Goal: Find specific page/section: Find specific page/section

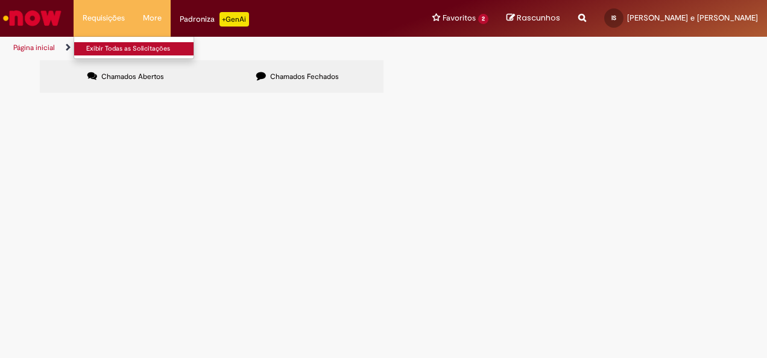
click at [109, 48] on link "Exibir Todas as Solicitações" at bounding box center [140, 48] width 133 height 13
click at [45, 21] on img "Ir para a Homepage" at bounding box center [32, 18] width 62 height 24
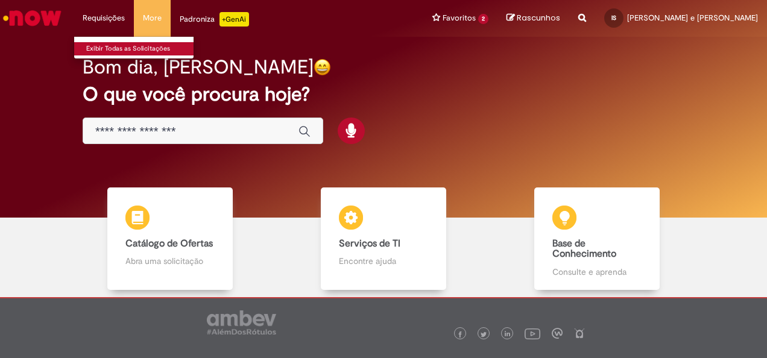
click at [100, 49] on link "Exibir Todas as Solicitações" at bounding box center [140, 48] width 133 height 13
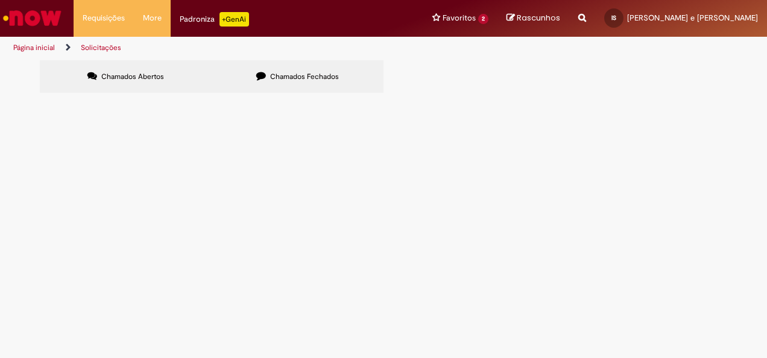
click at [44, 18] on img "Ir para a Homepage" at bounding box center [32, 18] width 62 height 24
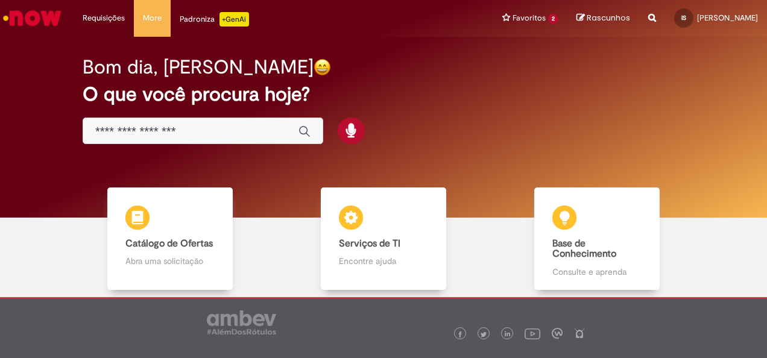
click at [33, 18] on img "Ir para a Homepage" at bounding box center [32, 18] width 62 height 24
click at [42, 12] on img "Ir para a Homepage" at bounding box center [32, 18] width 62 height 24
